Goal: Obtain resource: Download file/media

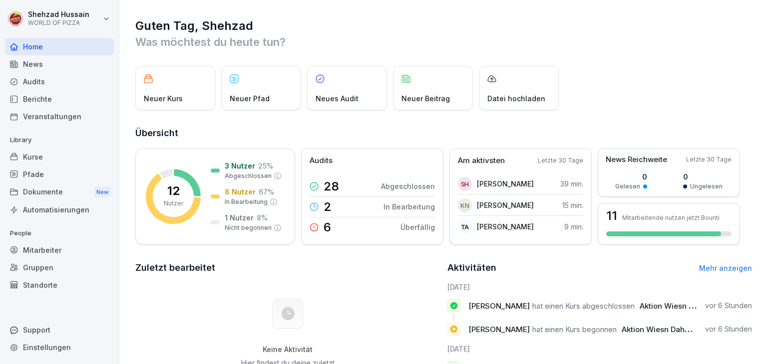
click at [54, 190] on div "Dokumente New" at bounding box center [59, 192] width 109 height 18
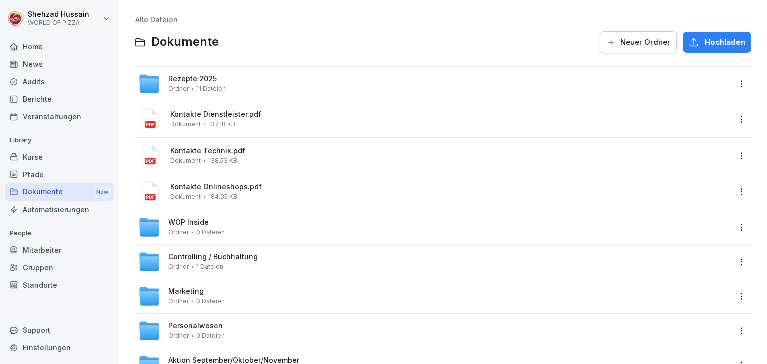
click at [260, 261] on div "Controlling / Buchhaltung Ordner 1 Dateien" at bounding box center [434, 262] width 592 height 22
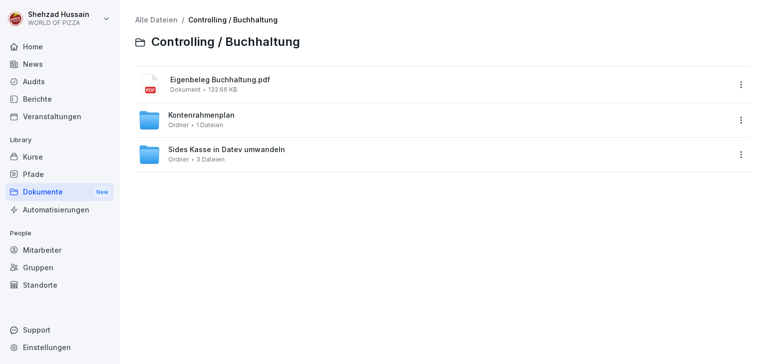
click at [267, 156] on div "Sides Kasse in Datev umwandeln Ordner 3 Dateien" at bounding box center [226, 154] width 117 height 17
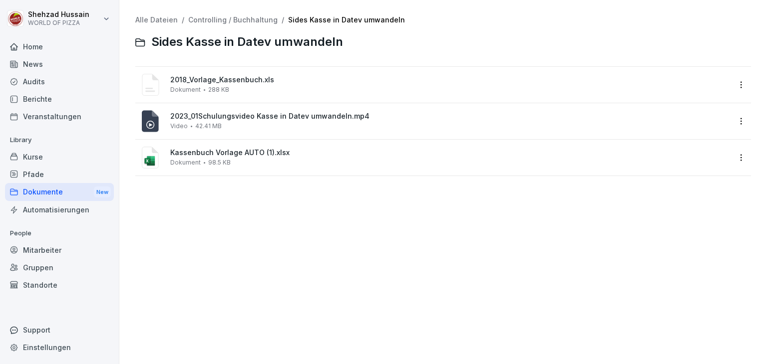
click at [260, 128] on div "2023_01Schulungsvideo Kasse in Datev umwandeln.mp4 Video 42.41 MB" at bounding box center [450, 120] width 560 height 17
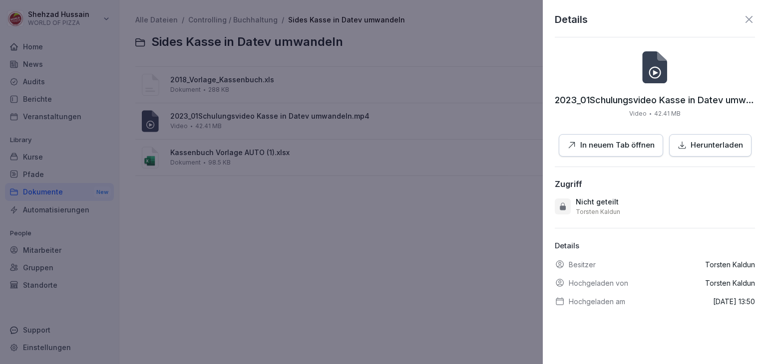
click at [634, 146] on p "In neuem Tab öffnen" at bounding box center [617, 145] width 74 height 11
